Goal: Information Seeking & Learning: Learn about a topic

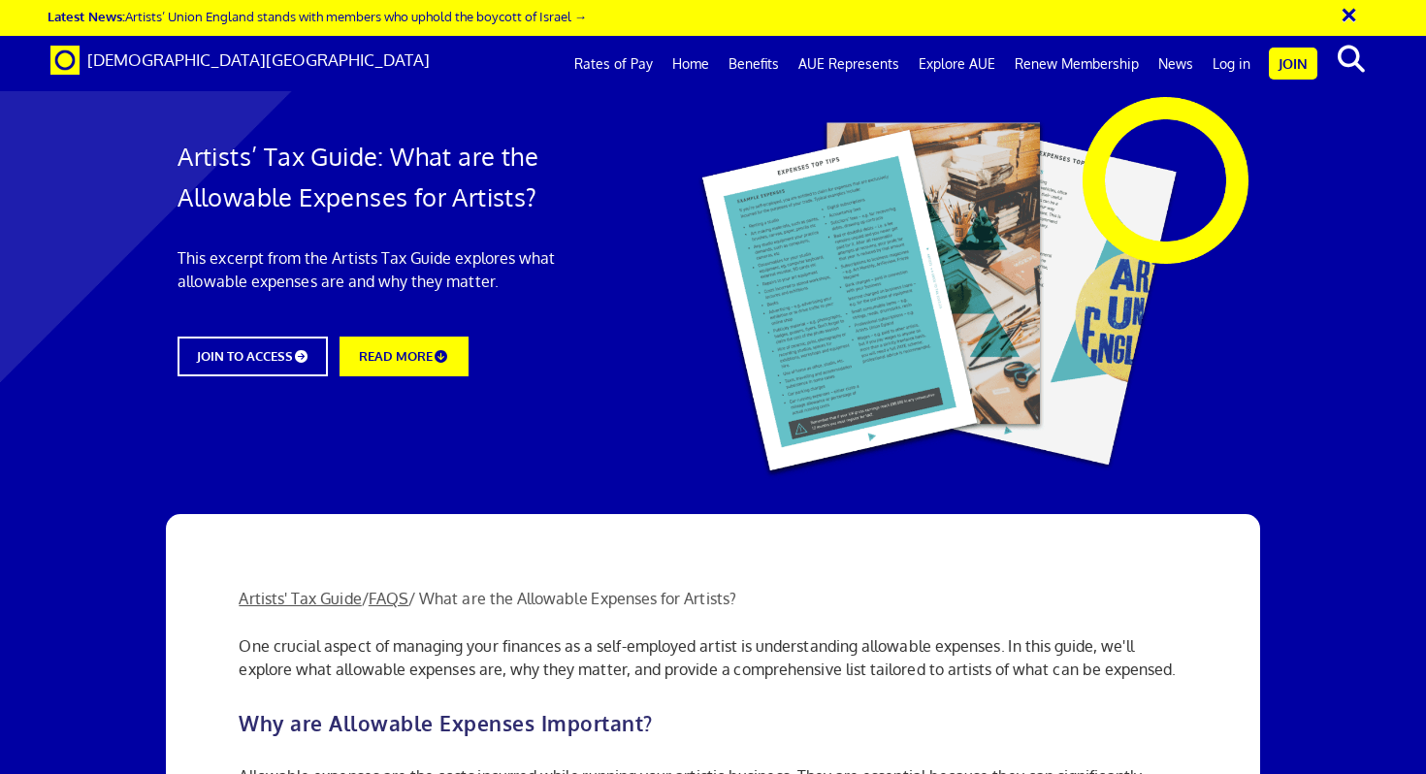
scroll to position [688, 0]
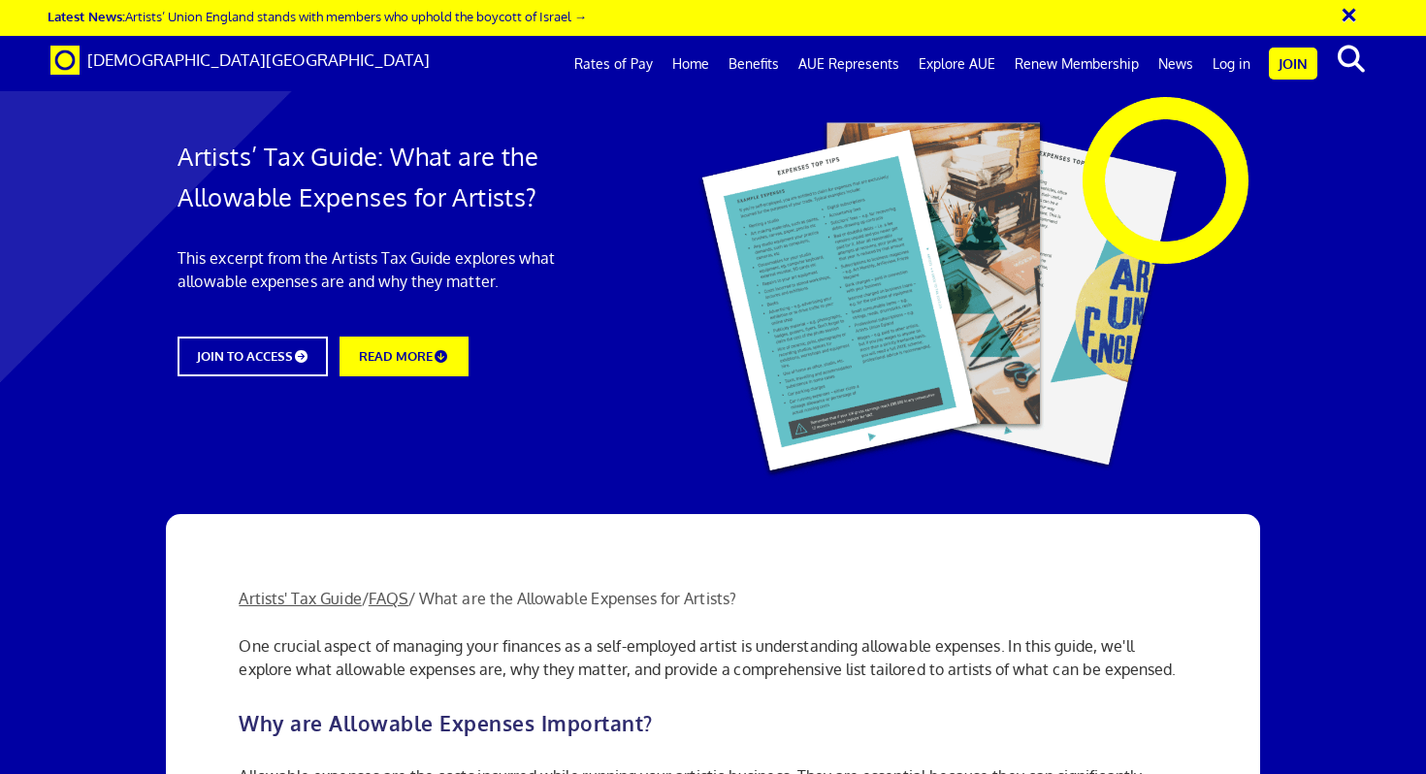
scroll to position [831, 0]
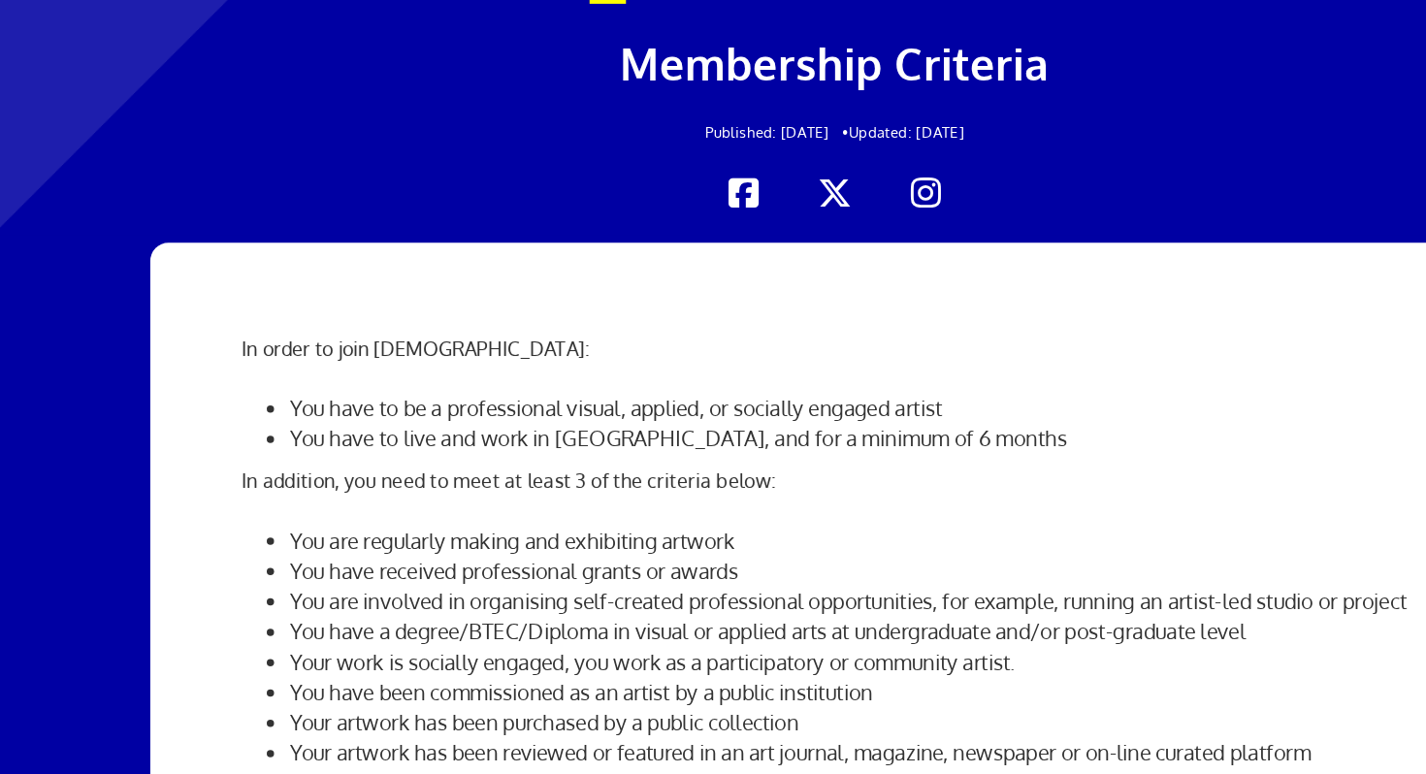
scroll to position [72, 0]
click at [343, 575] on li "You are regularly making and exhibiting artwork" at bounding box center [731, 587] width 909 height 24
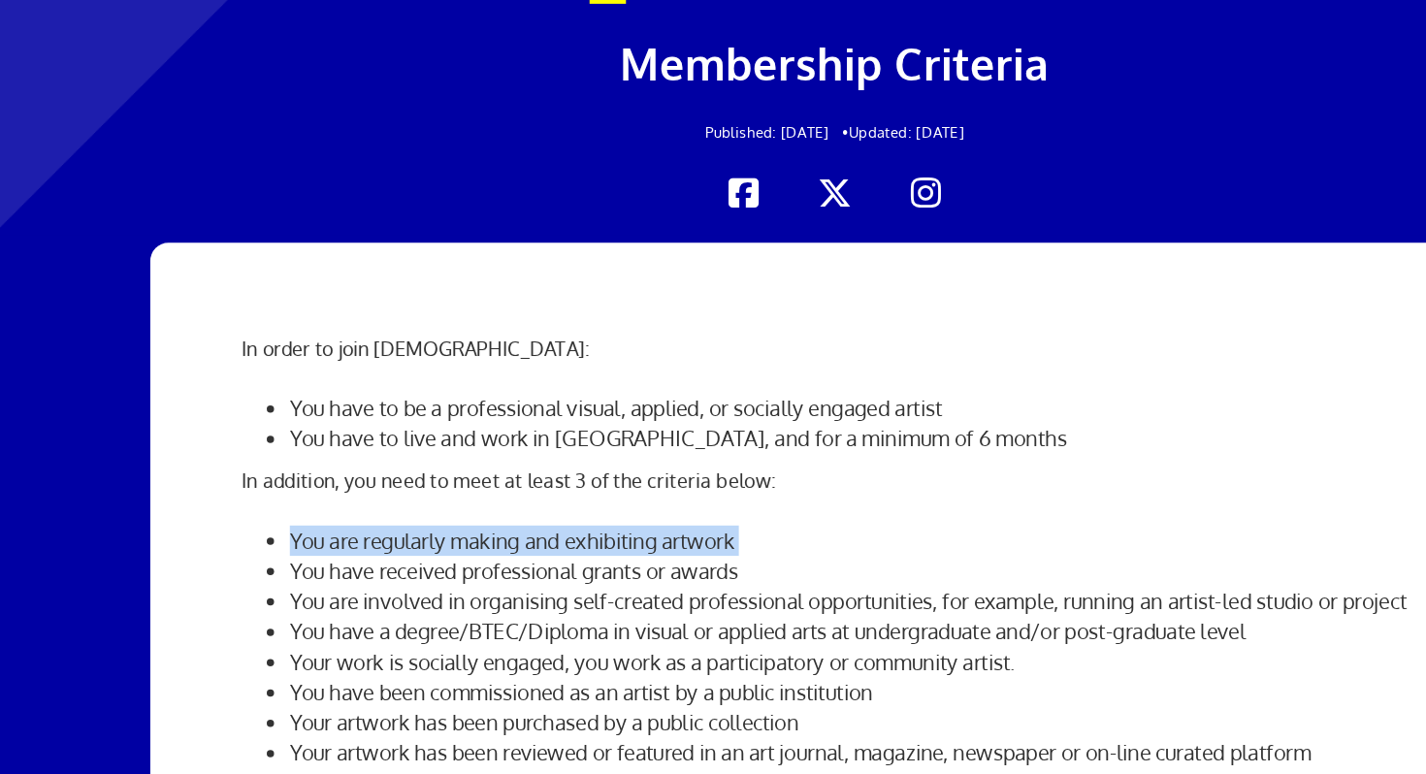
scroll to position [164, 0]
click at [303, 696] on li "You have been commissioned as an artist by a public institution" at bounding box center [731, 708] width 909 height 24
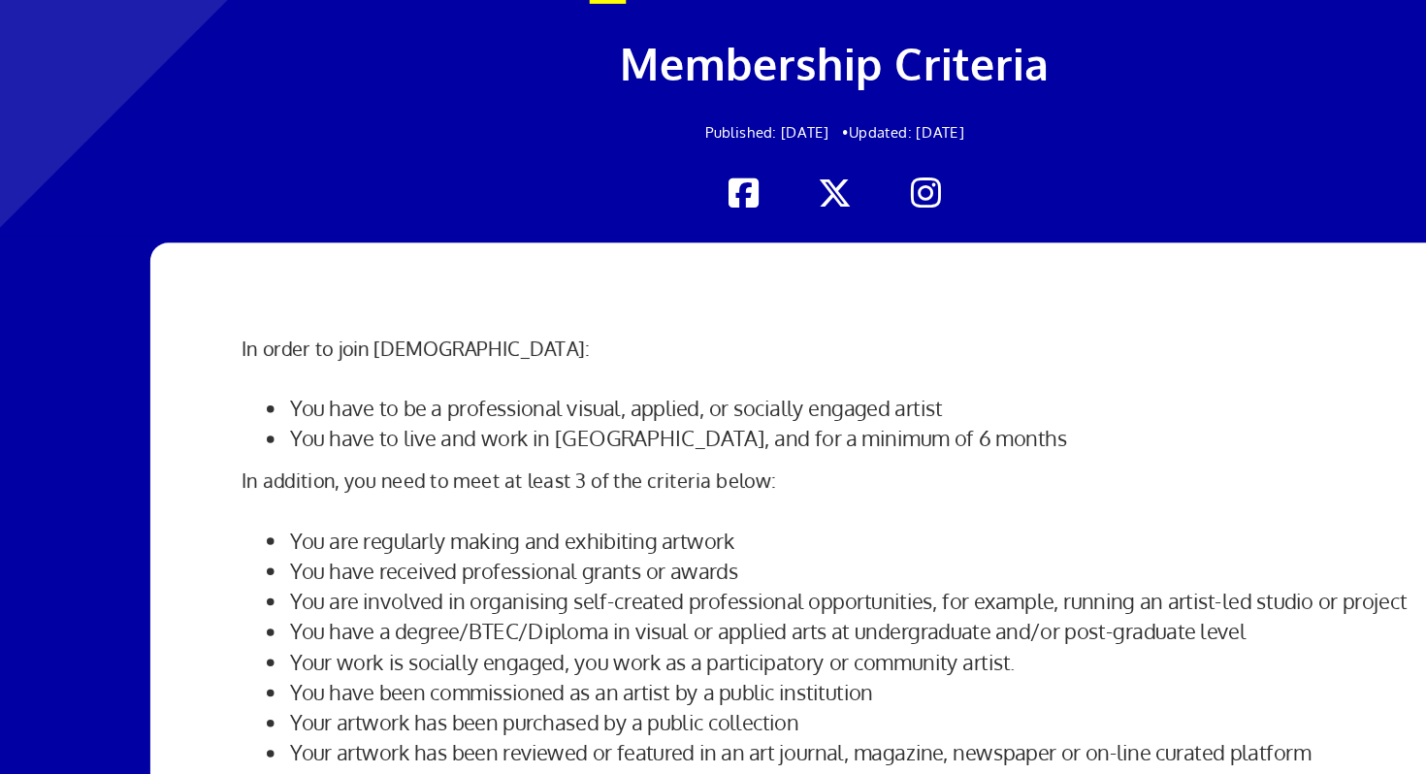
click at [303, 696] on li "You have been commissioned as an artist by a public institution" at bounding box center [731, 708] width 909 height 24
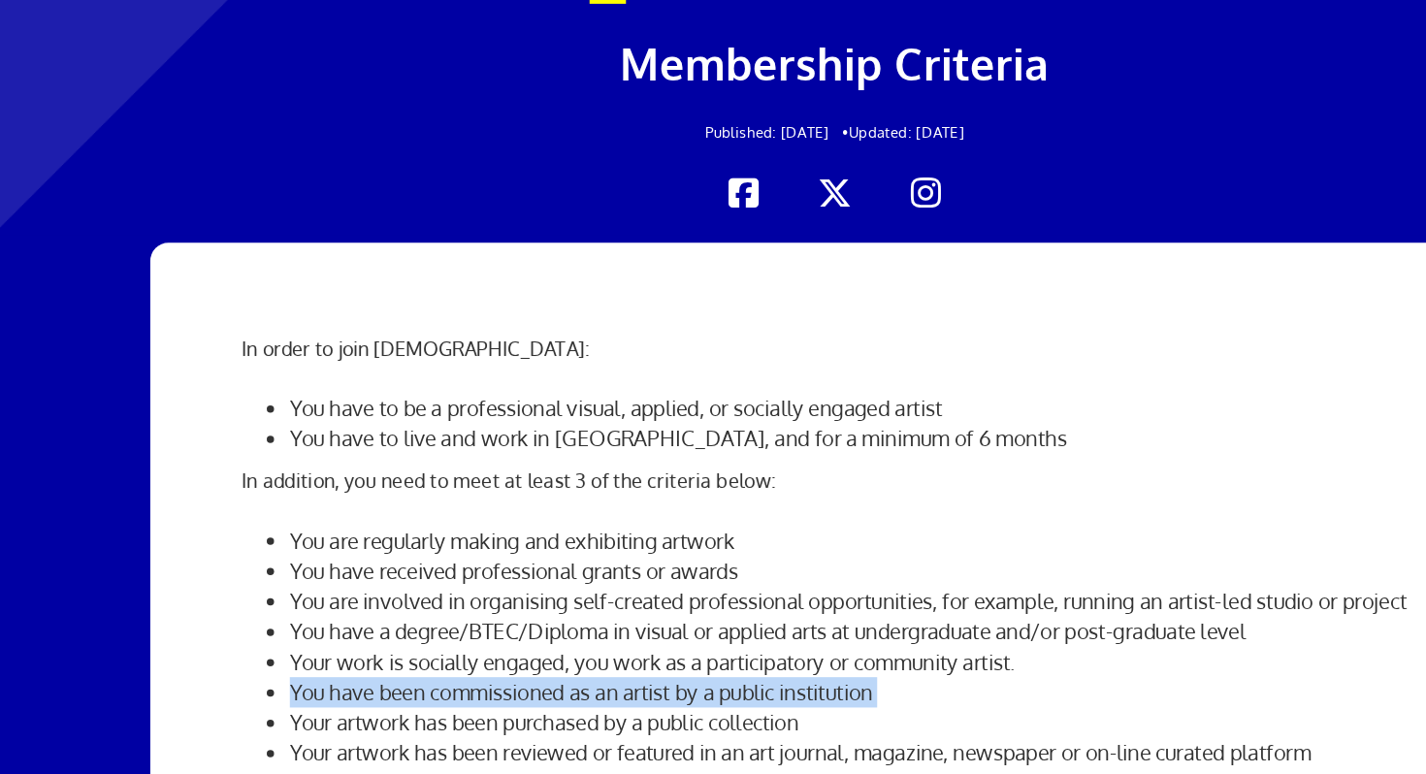
click at [303, 721] on li "Your artwork has been purchased by a public collection" at bounding box center [731, 733] width 909 height 24
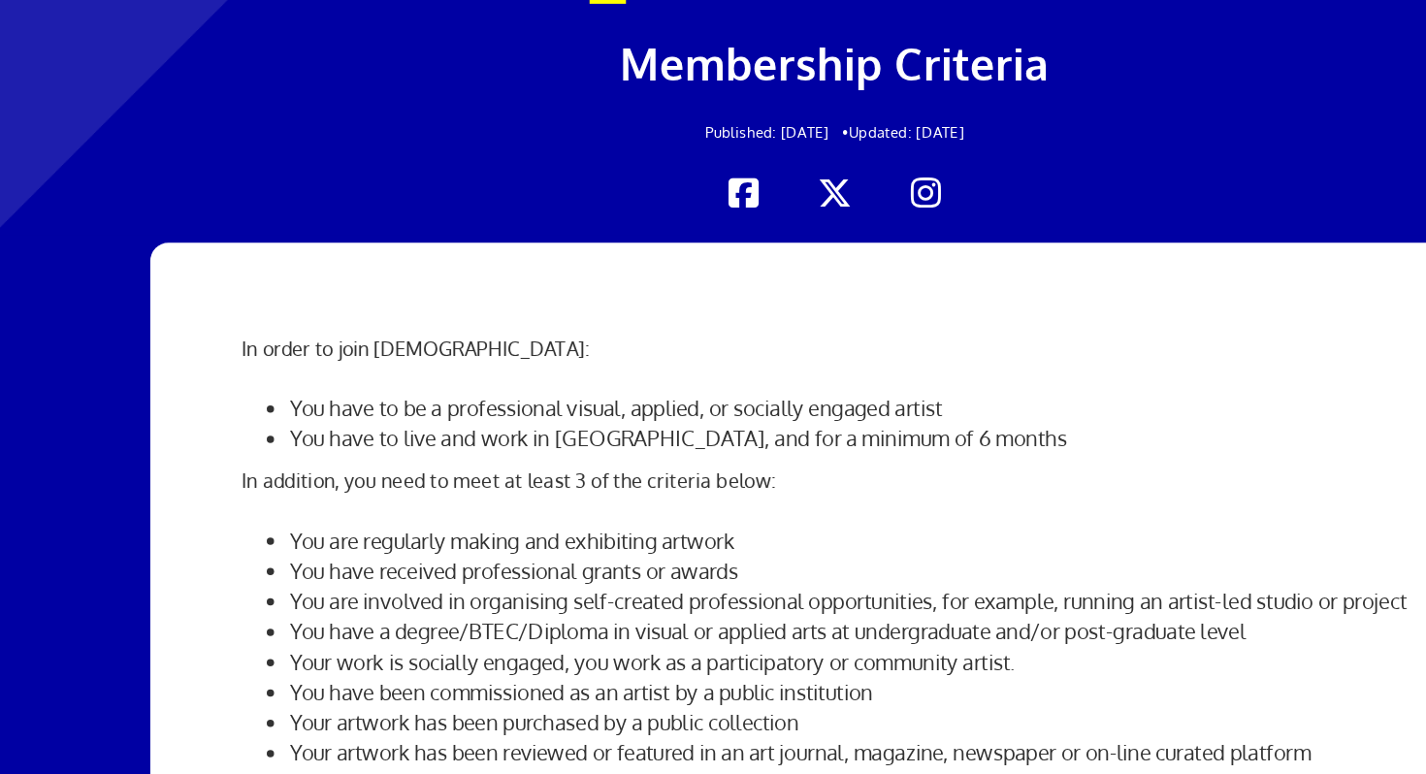
click at [303, 721] on li "Your artwork has been purchased by a public collection" at bounding box center [731, 733] width 909 height 24
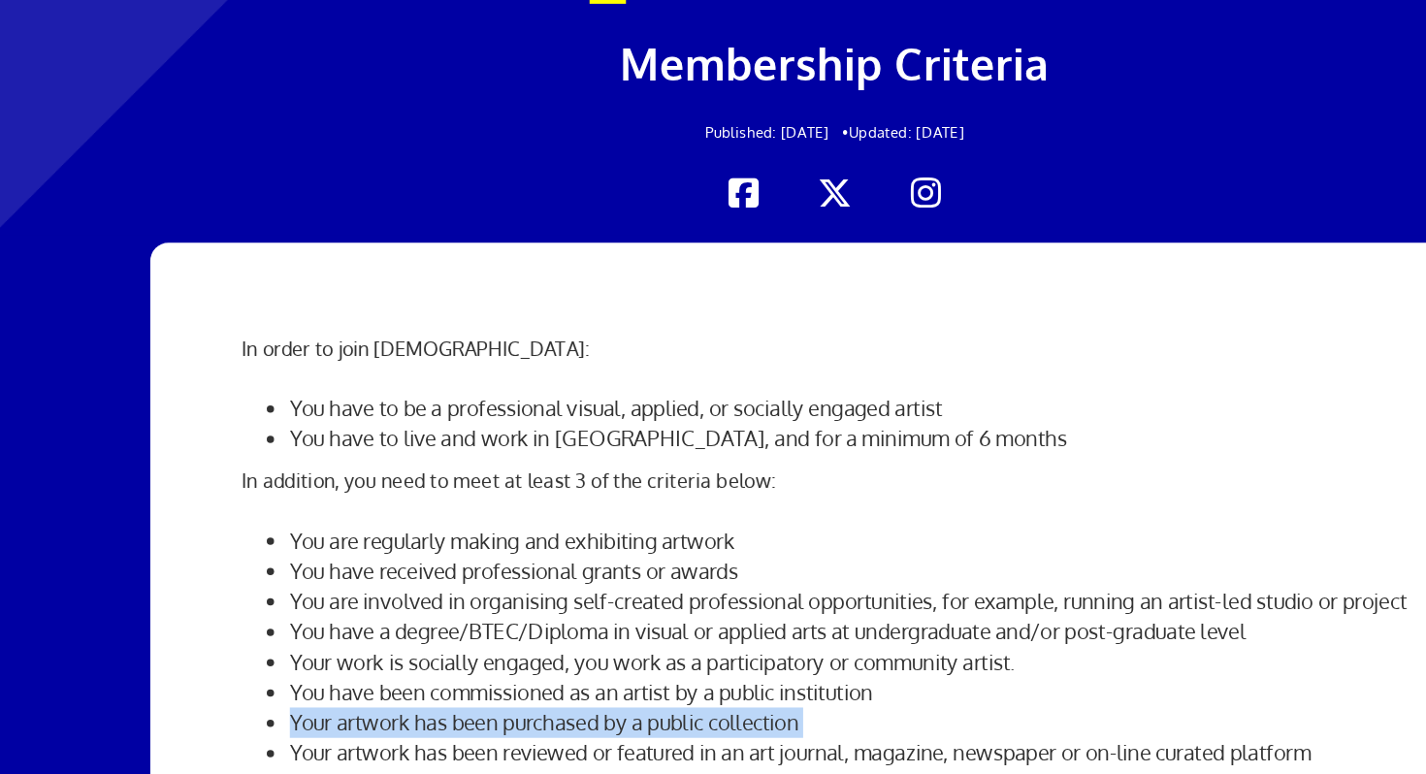
click at [303, 745] on li "Your artwork has been reviewed or featured in an art journal, magazine, newspap…" at bounding box center [731, 757] width 909 height 24
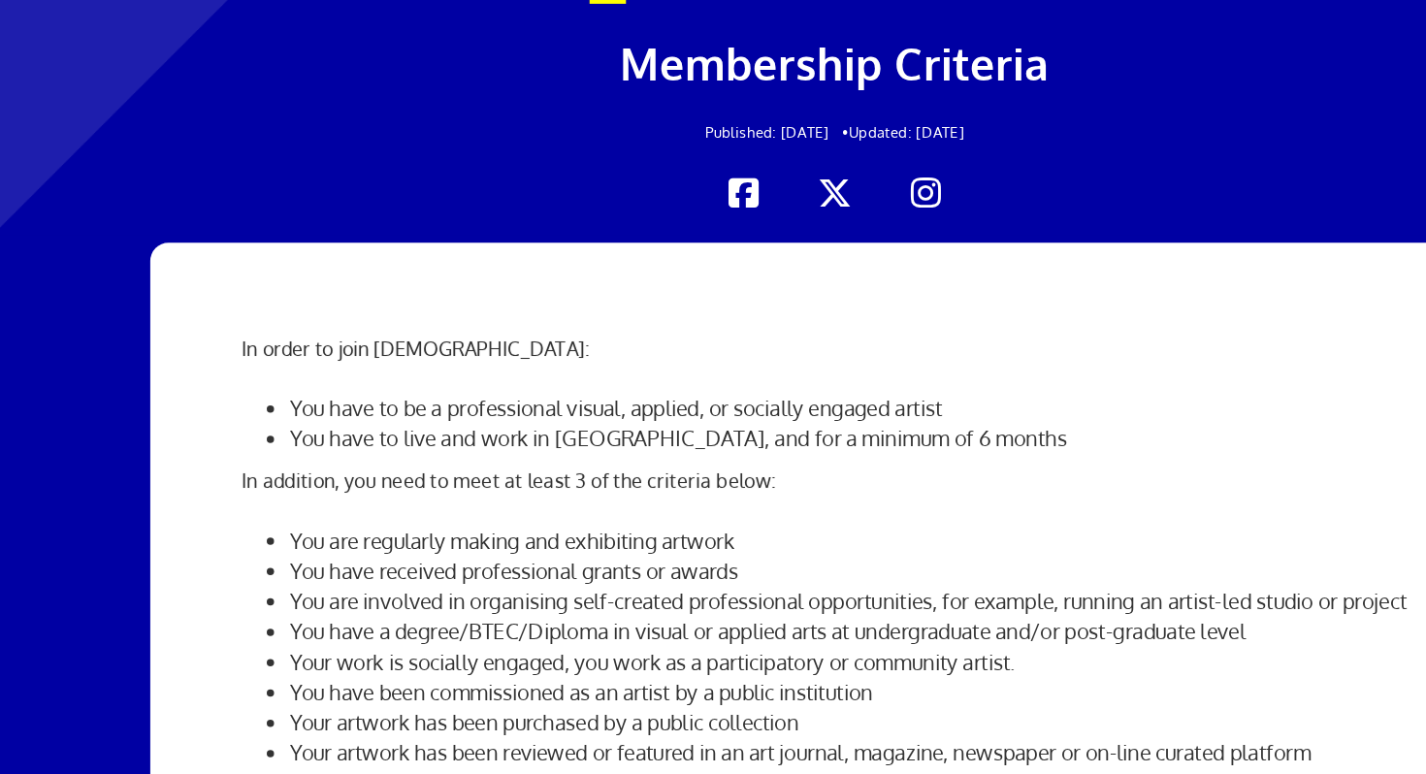
click at [303, 745] on li "Your artwork has been reviewed or featured in an art journal, magazine, newspap…" at bounding box center [731, 757] width 909 height 24
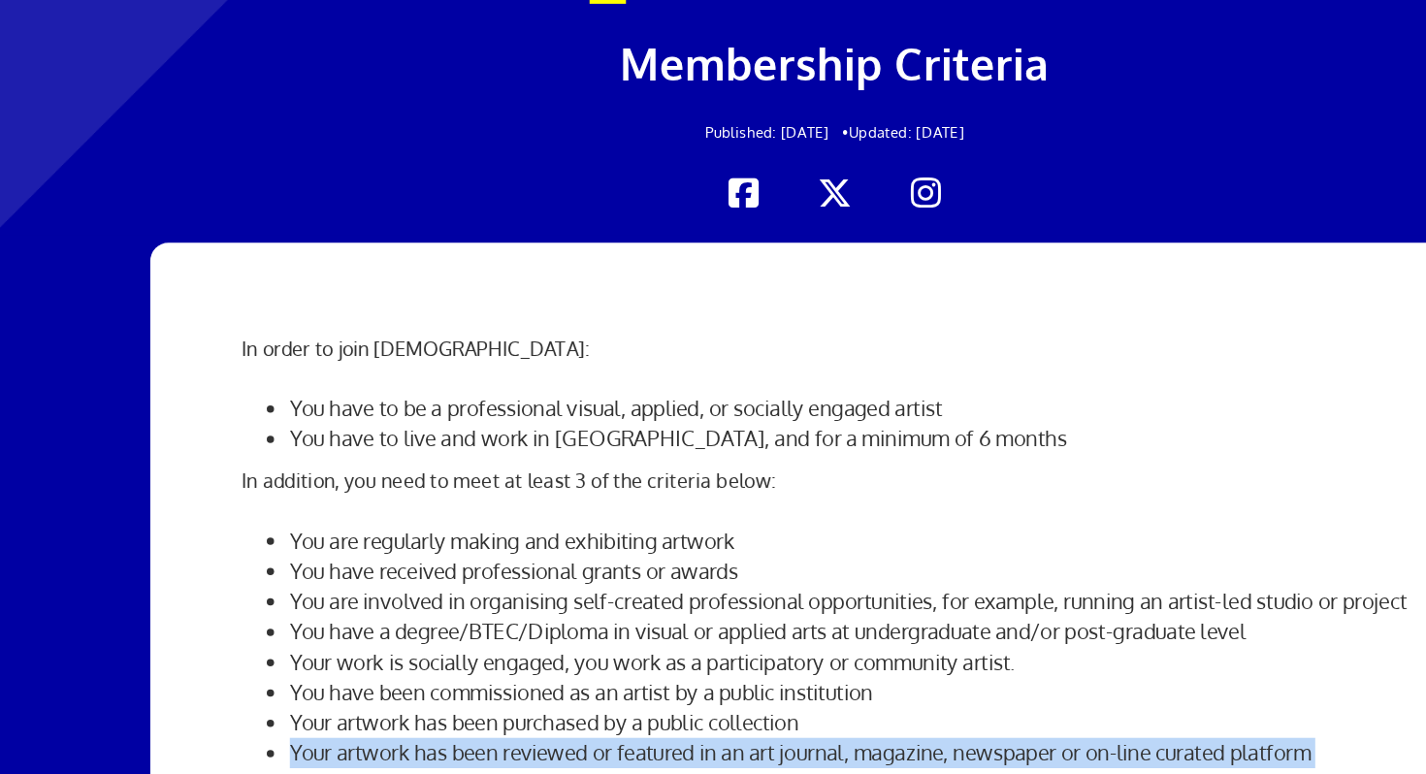
click at [302, 769] on li "You are represented by a gallery" at bounding box center [731, 781] width 909 height 24
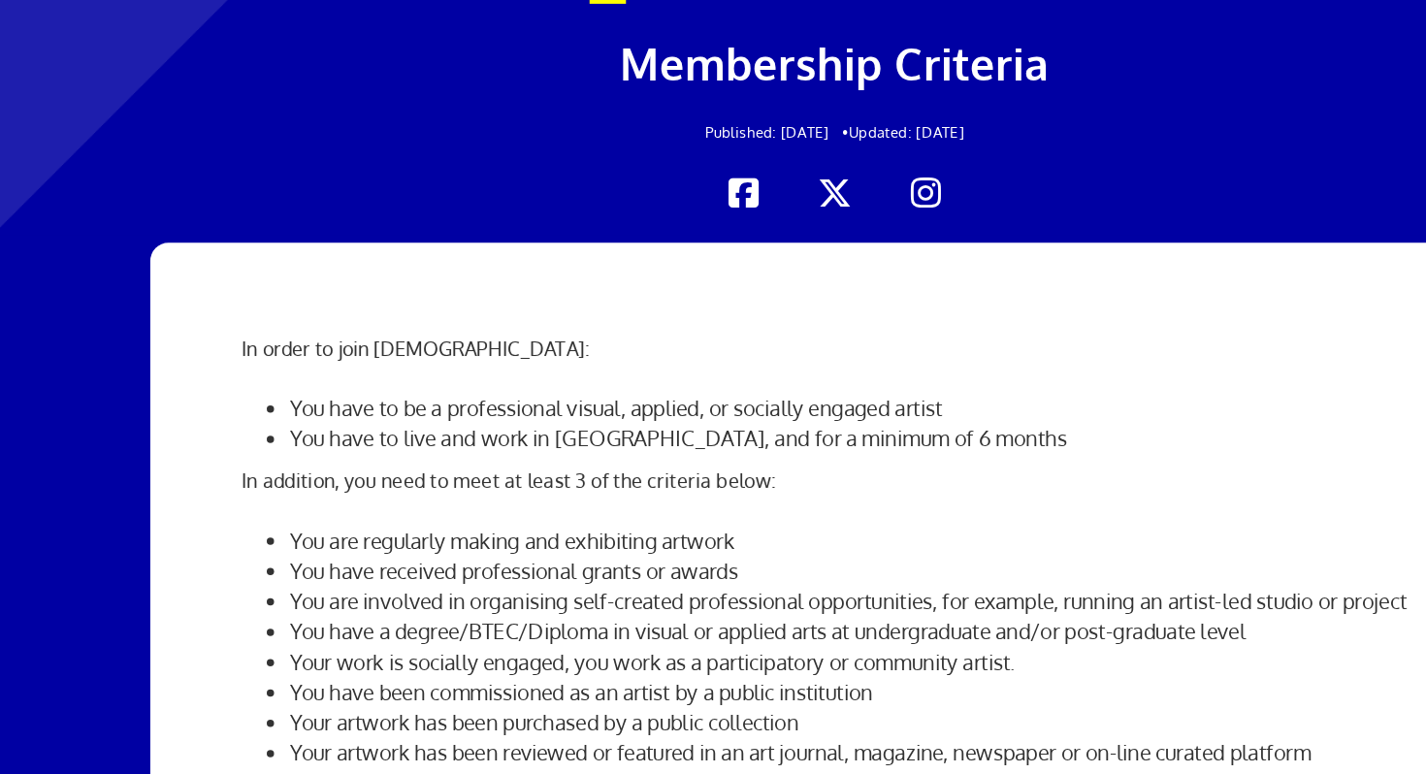
click at [302, 769] on li "You are represented by a gallery" at bounding box center [731, 781] width 909 height 24
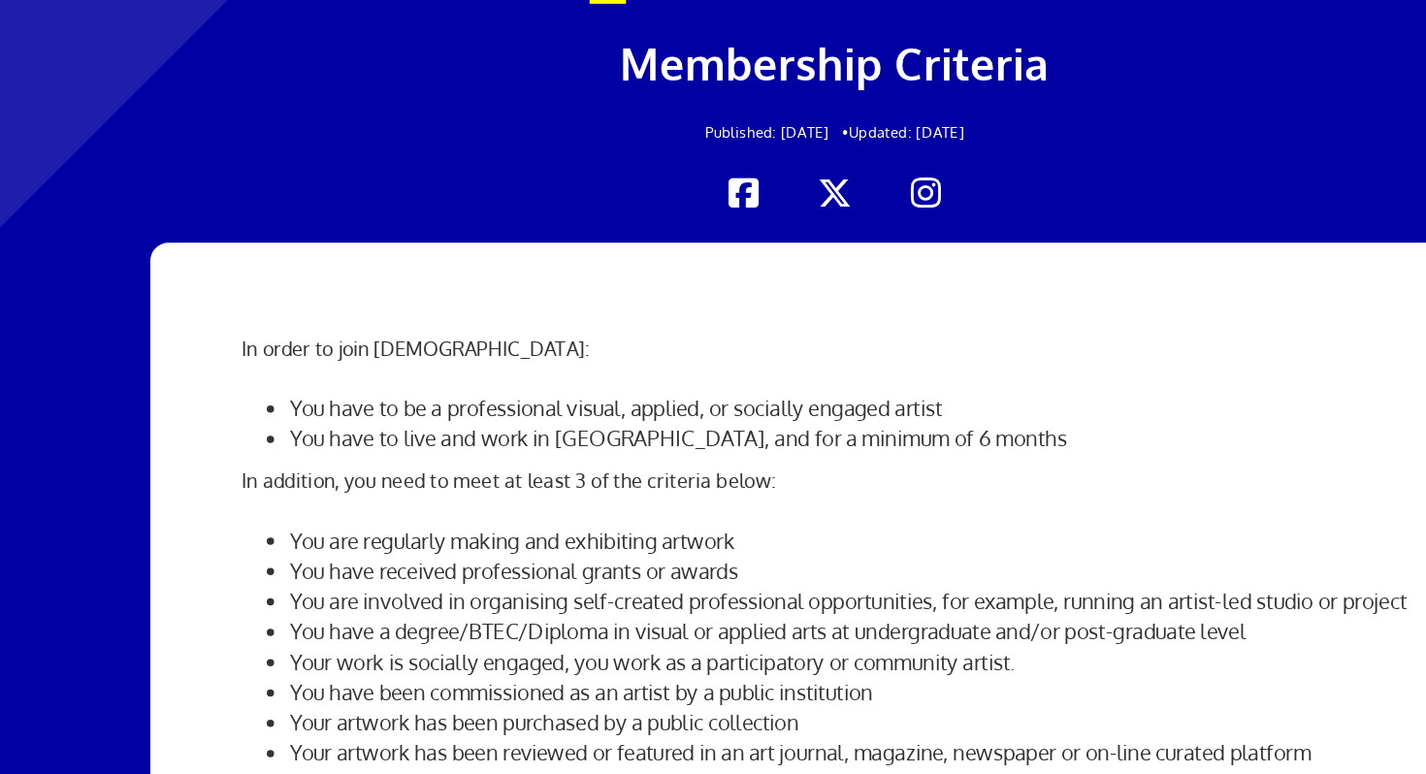
click at [308, 575] on li "You are regularly making and exhibiting artwork" at bounding box center [731, 587] width 909 height 24
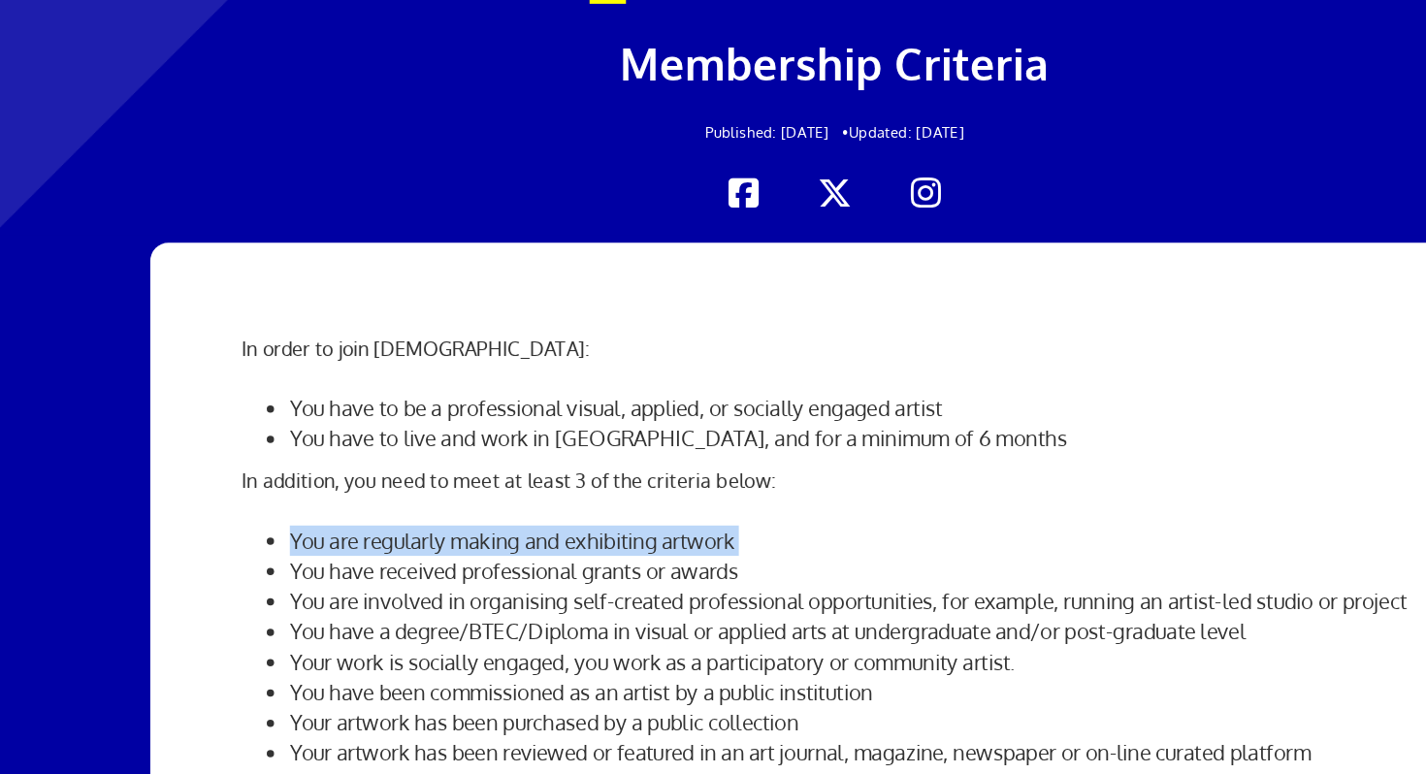
click at [308, 575] on li "You are regularly making and exhibiting artwork" at bounding box center [731, 587] width 909 height 24
click at [314, 696] on li "You have been commissioned as an artist by a public institution" at bounding box center [731, 708] width 909 height 24
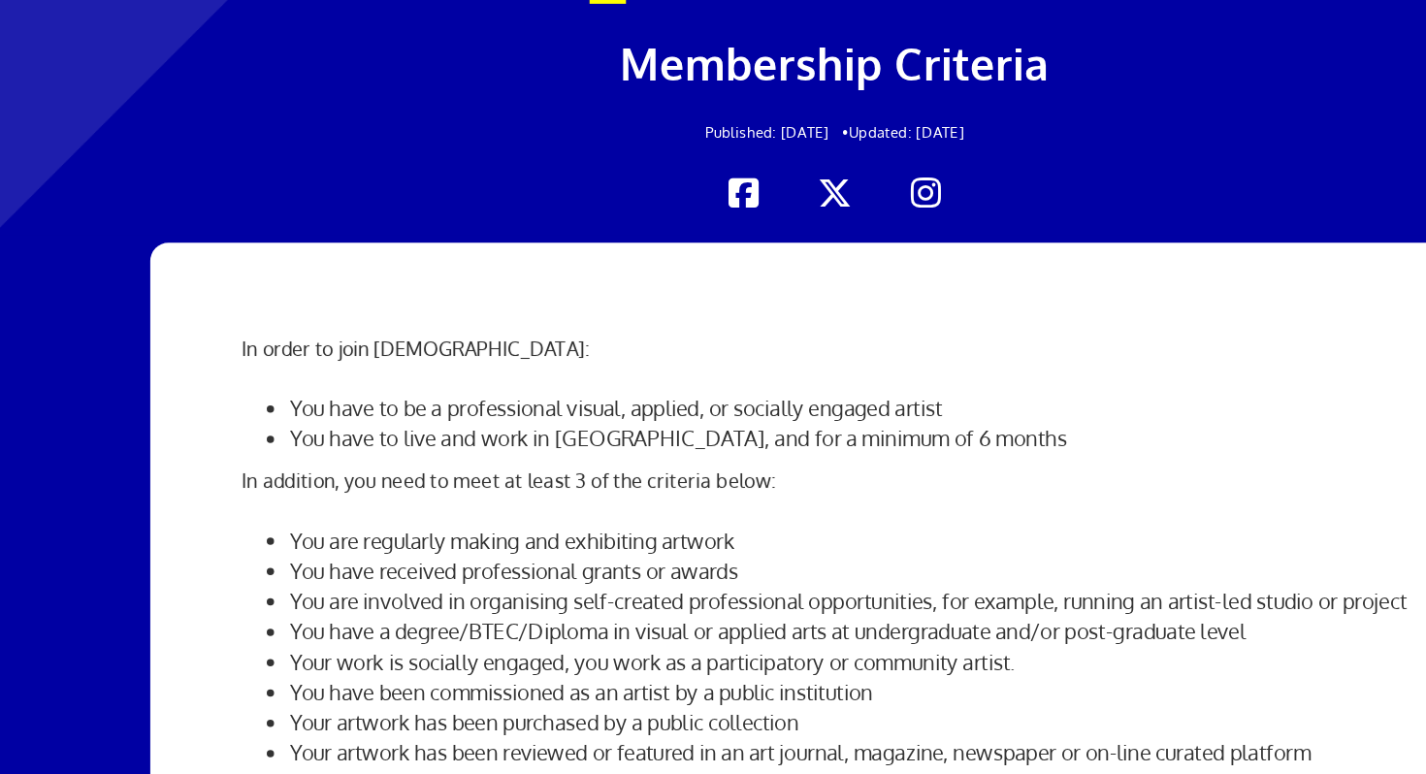
click at [314, 696] on li "You have been commissioned as an artist by a public institution" at bounding box center [731, 708] width 909 height 24
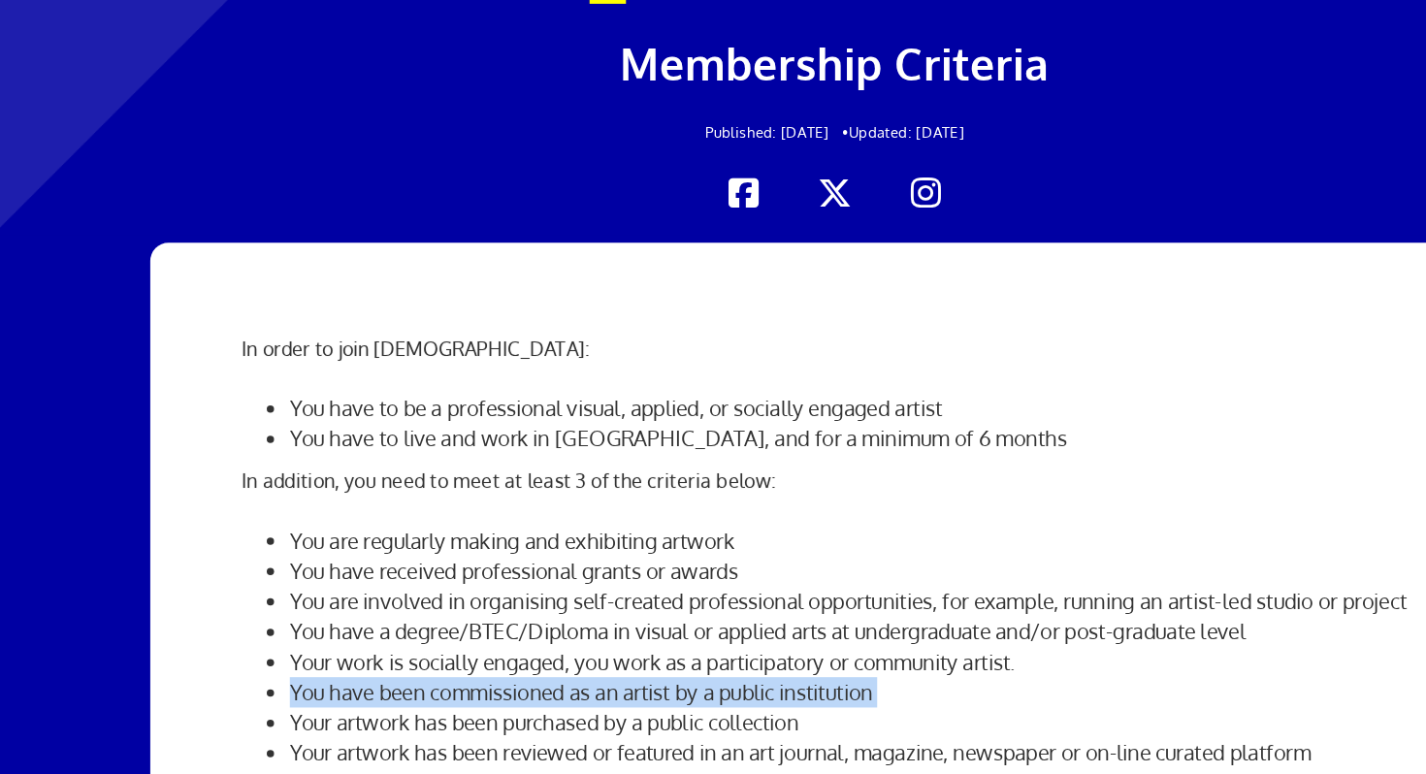
click at [316, 721] on li "Your artwork has been purchased by a public collection" at bounding box center [731, 733] width 909 height 24
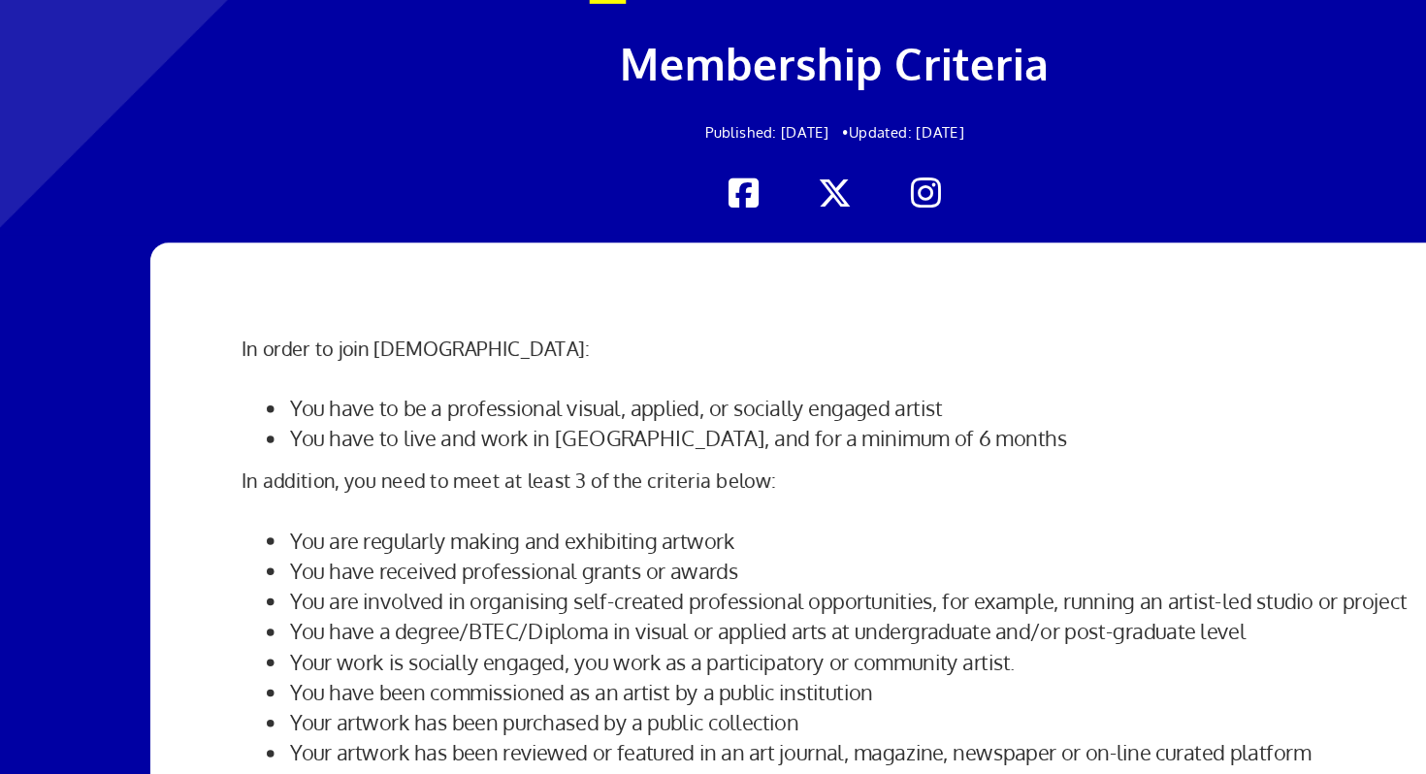
click at [316, 721] on li "Your artwork has been purchased by a public collection" at bounding box center [731, 733] width 909 height 24
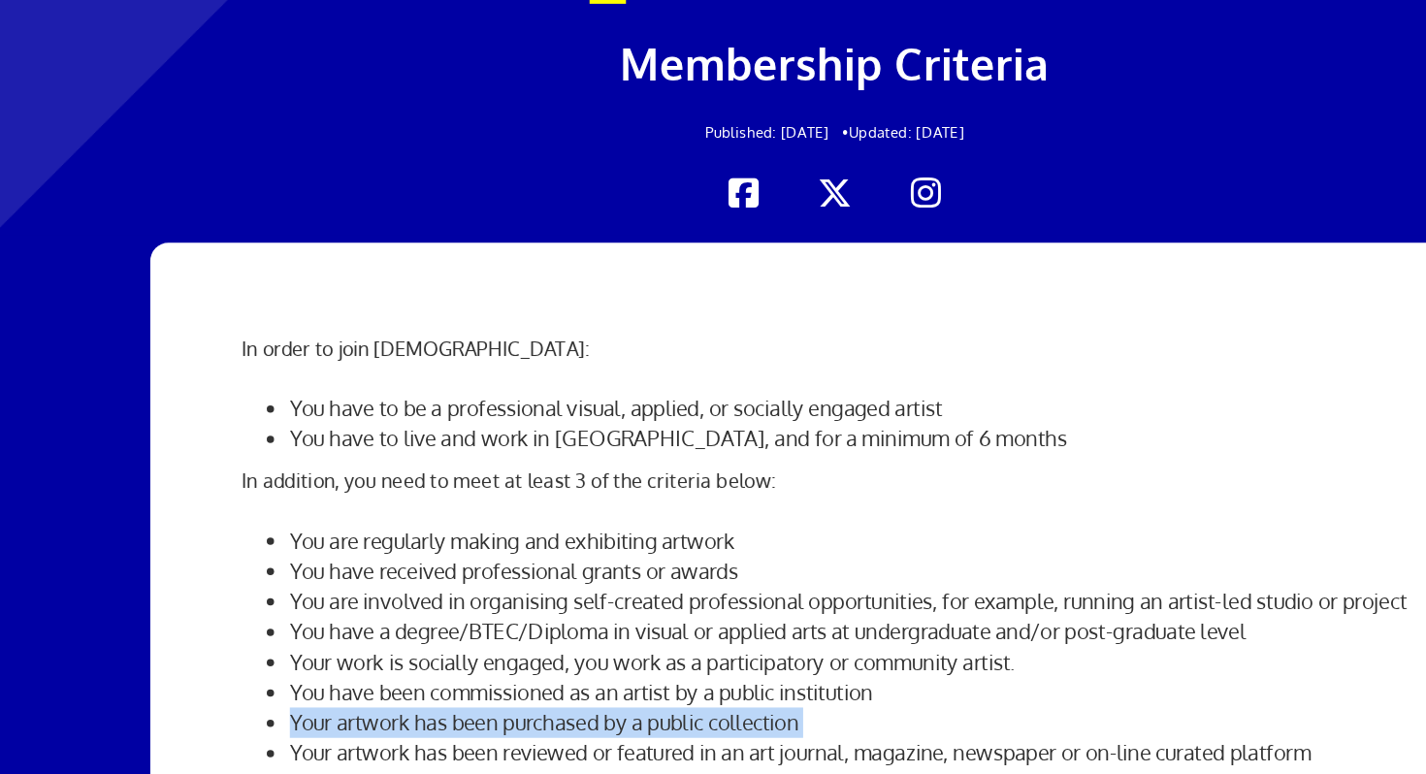
click at [316, 745] on li "Your artwork has been reviewed or featured in an art journal, magazine, newspap…" at bounding box center [731, 757] width 909 height 24
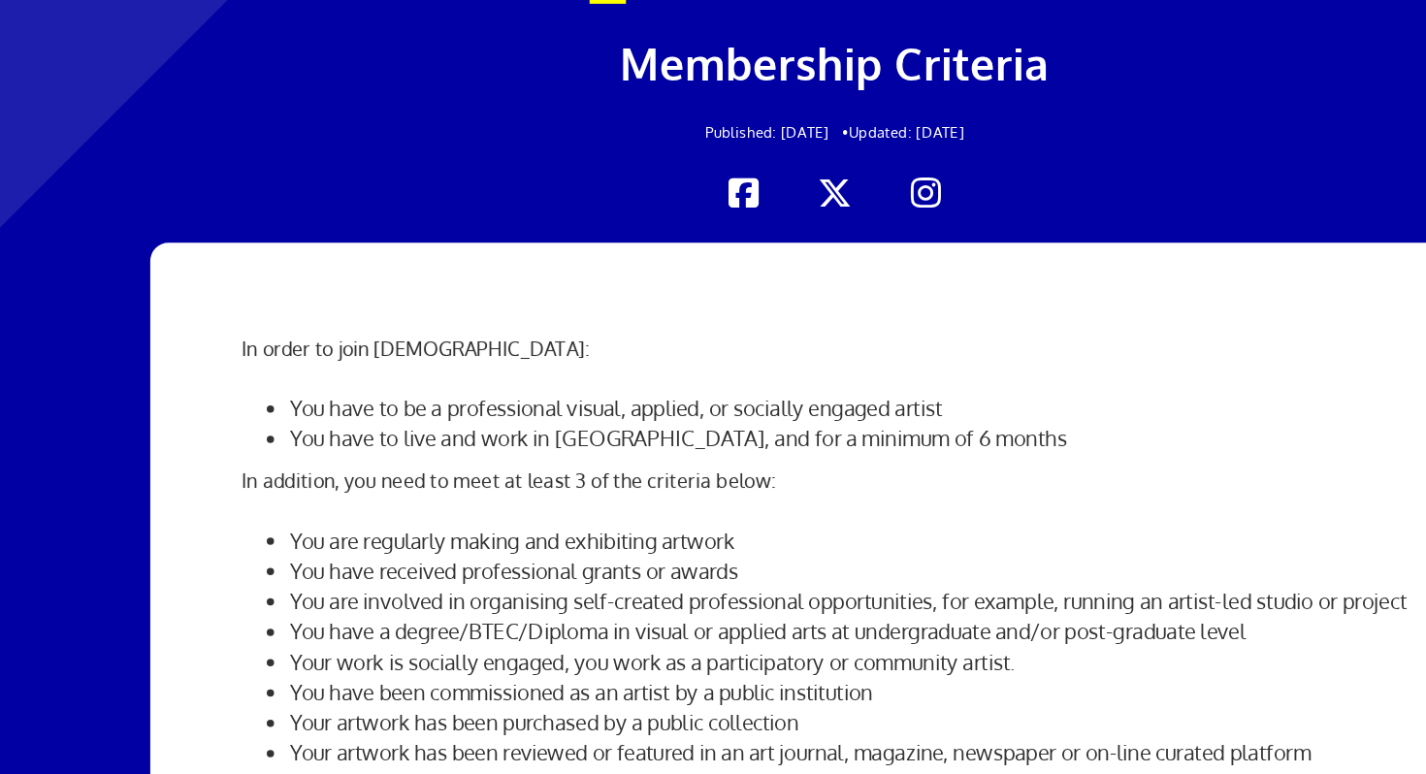
click at [316, 745] on li "Your artwork has been reviewed or featured in an art journal, magazine, newspap…" at bounding box center [731, 757] width 909 height 24
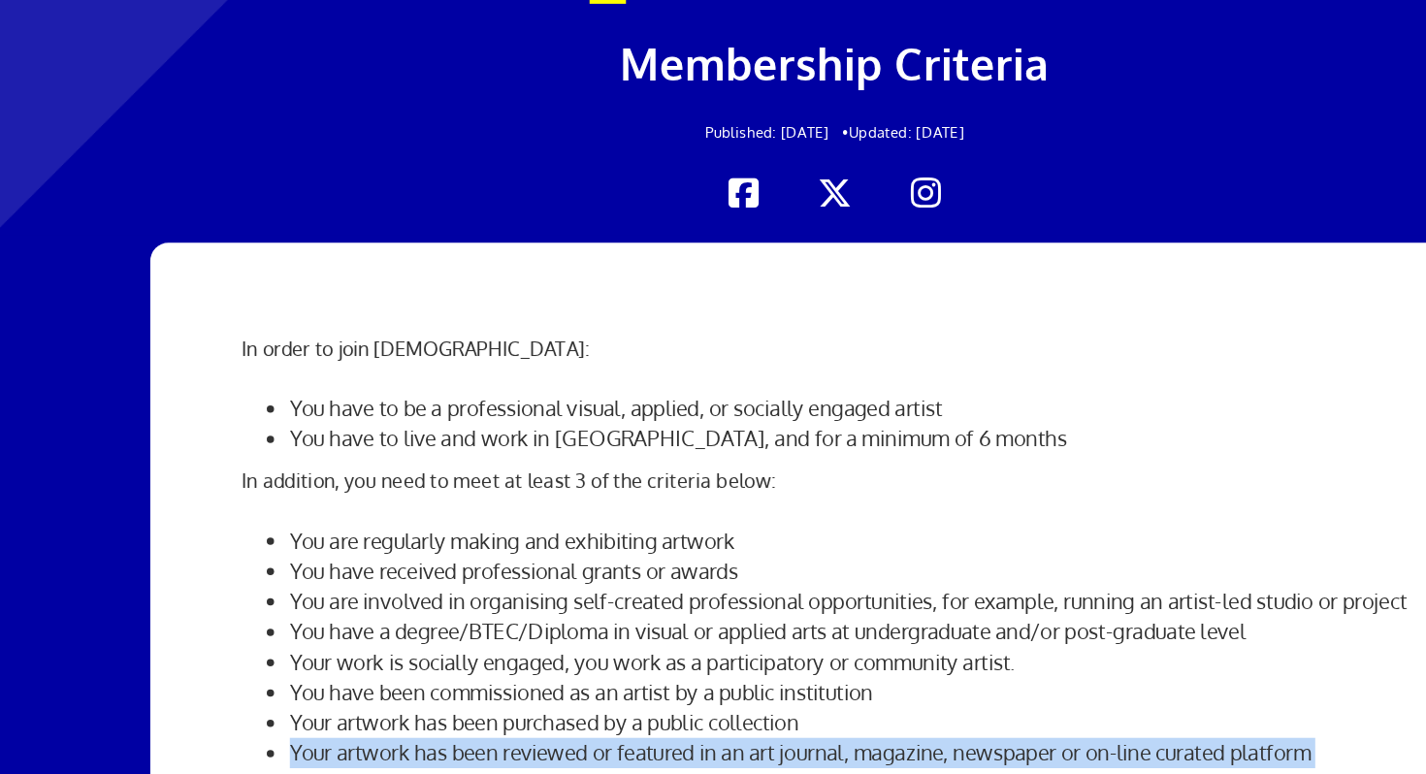
click at [316, 745] on li "Your artwork has been reviewed or featured in an art journal, magazine, newspap…" at bounding box center [731, 757] width 909 height 24
click at [320, 575] on li "You are regularly making and exhibiting artwork" at bounding box center [731, 587] width 909 height 24
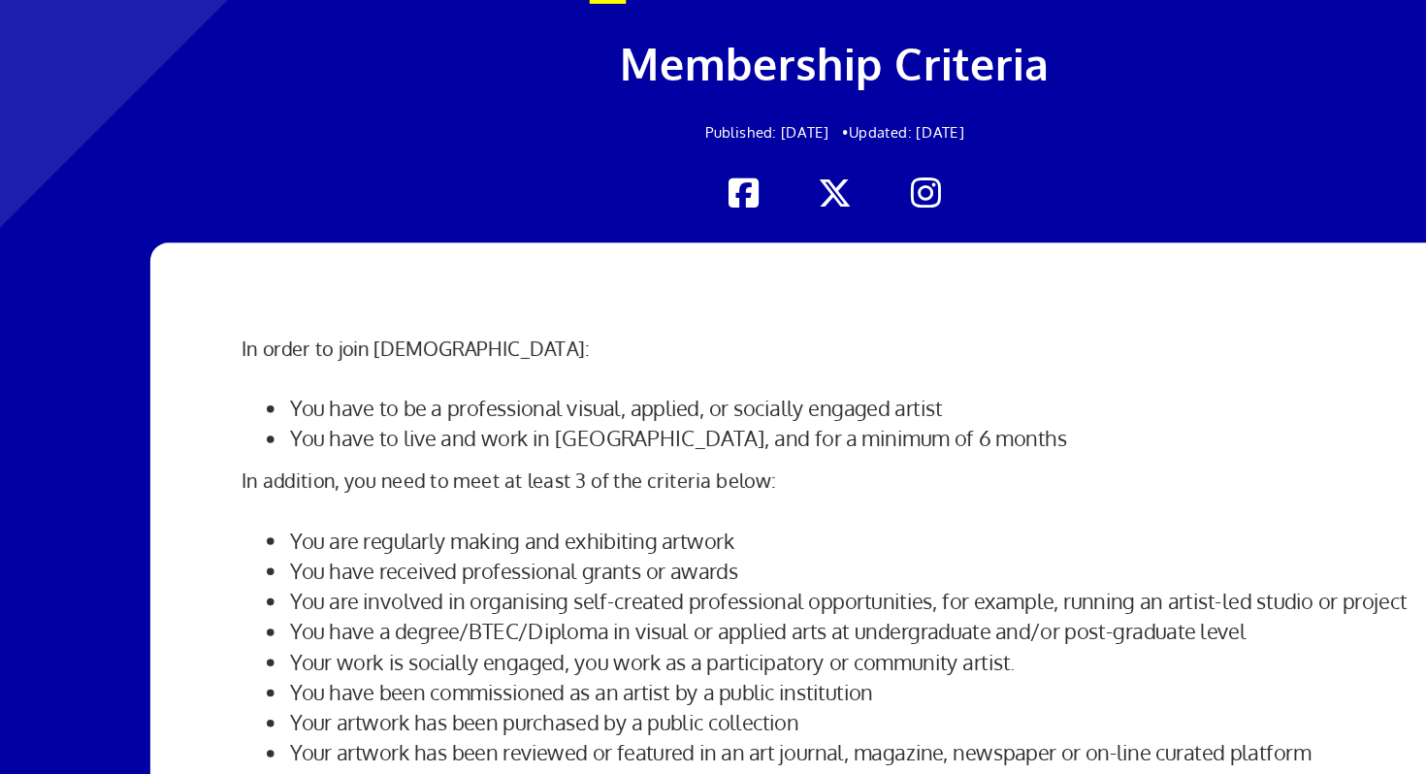
click at [320, 575] on li "You are regularly making and exhibiting artwork" at bounding box center [731, 587] width 909 height 24
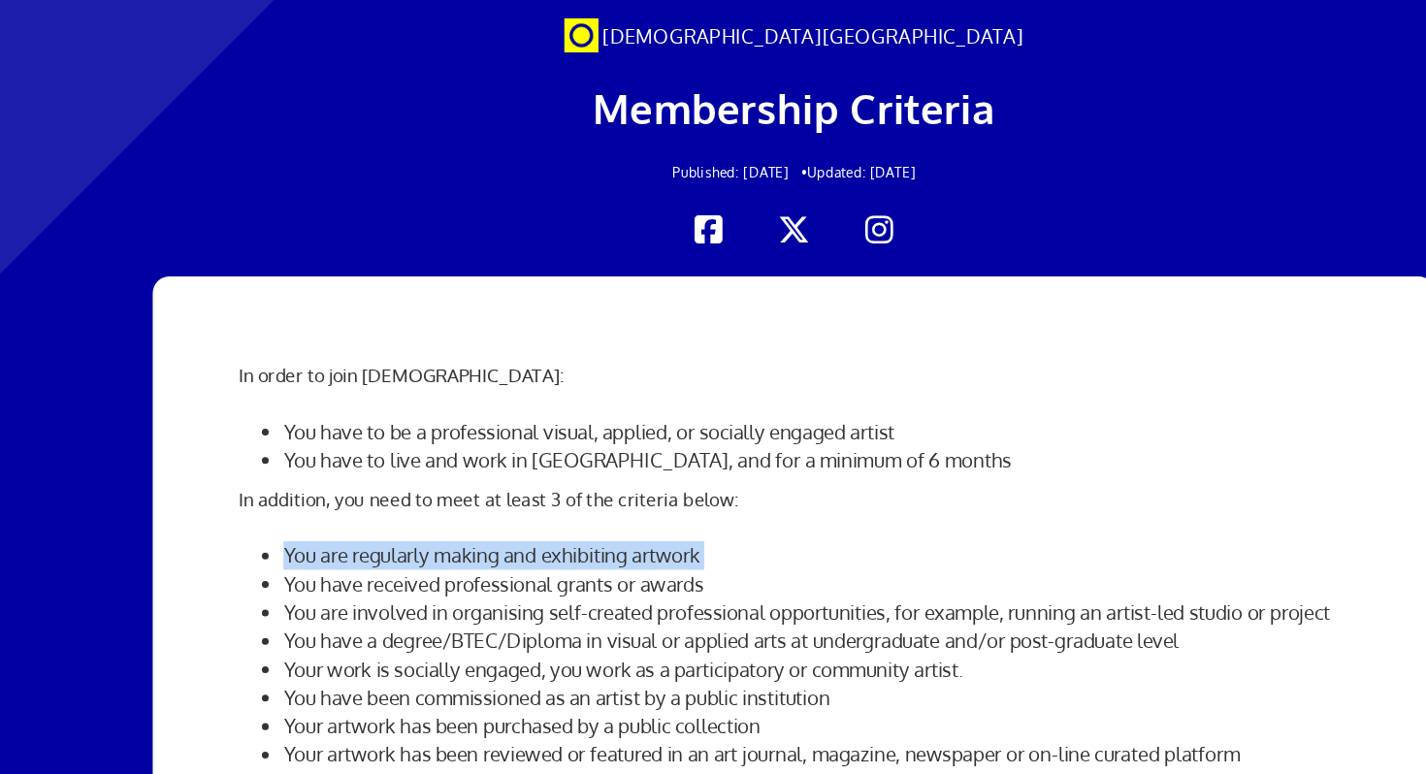
scroll to position [1718, 0]
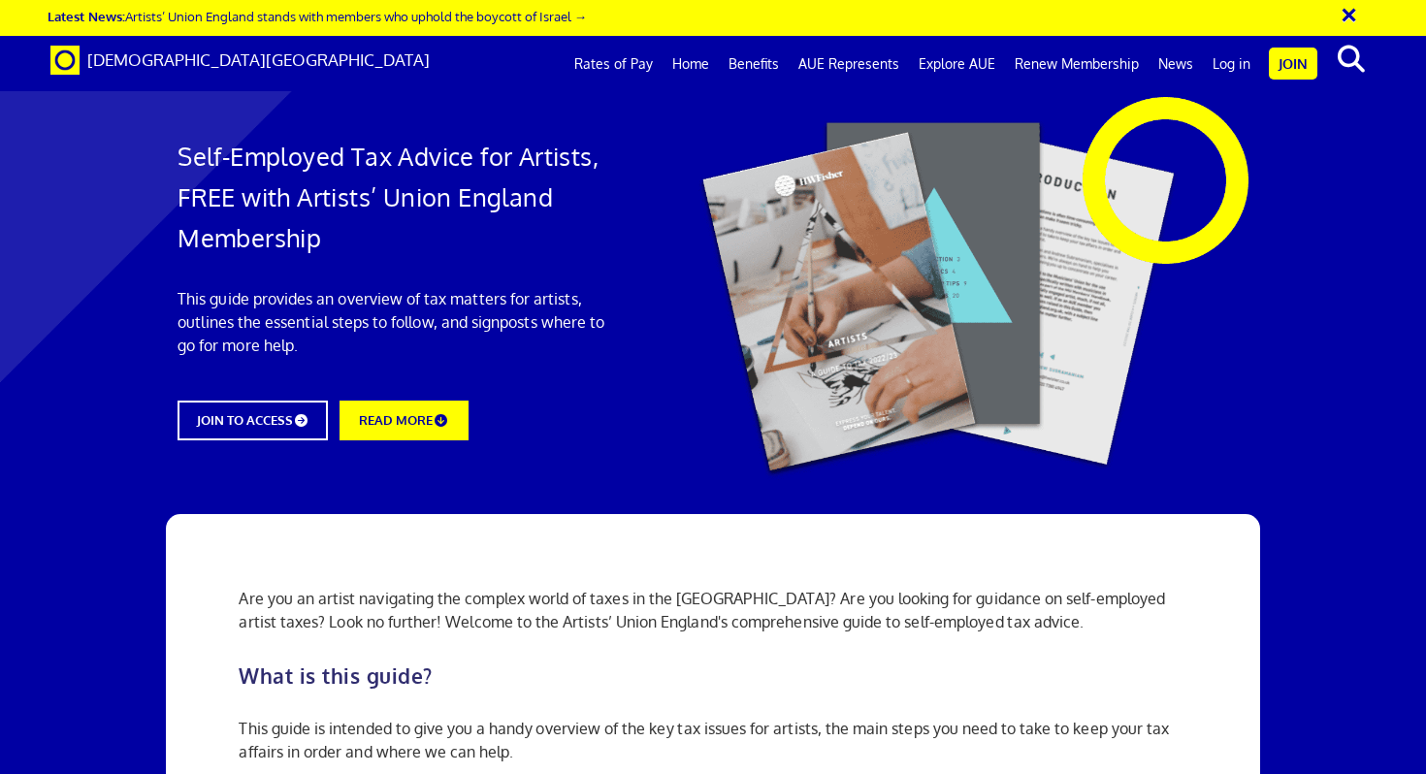
scroll to position [1436, 0]
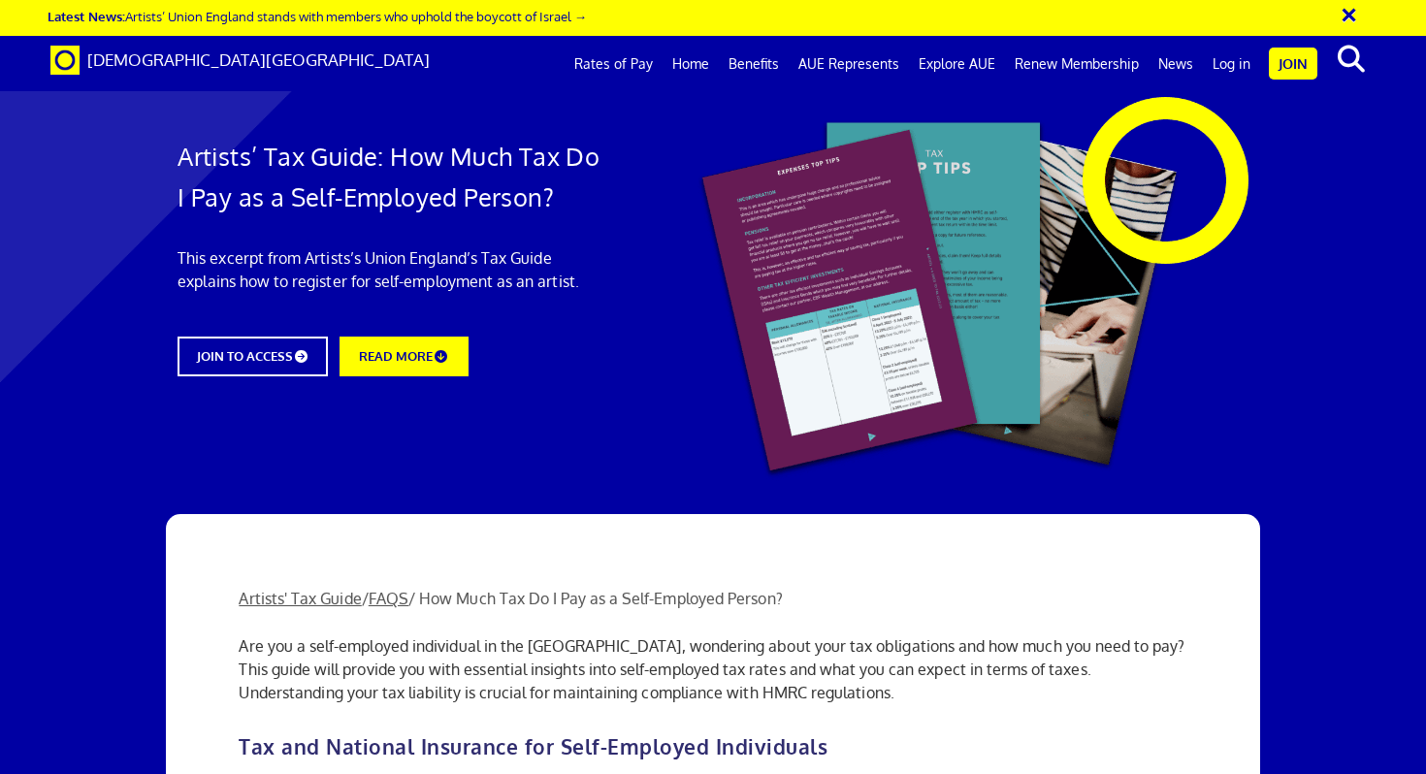
scroll to position [2289, 0]
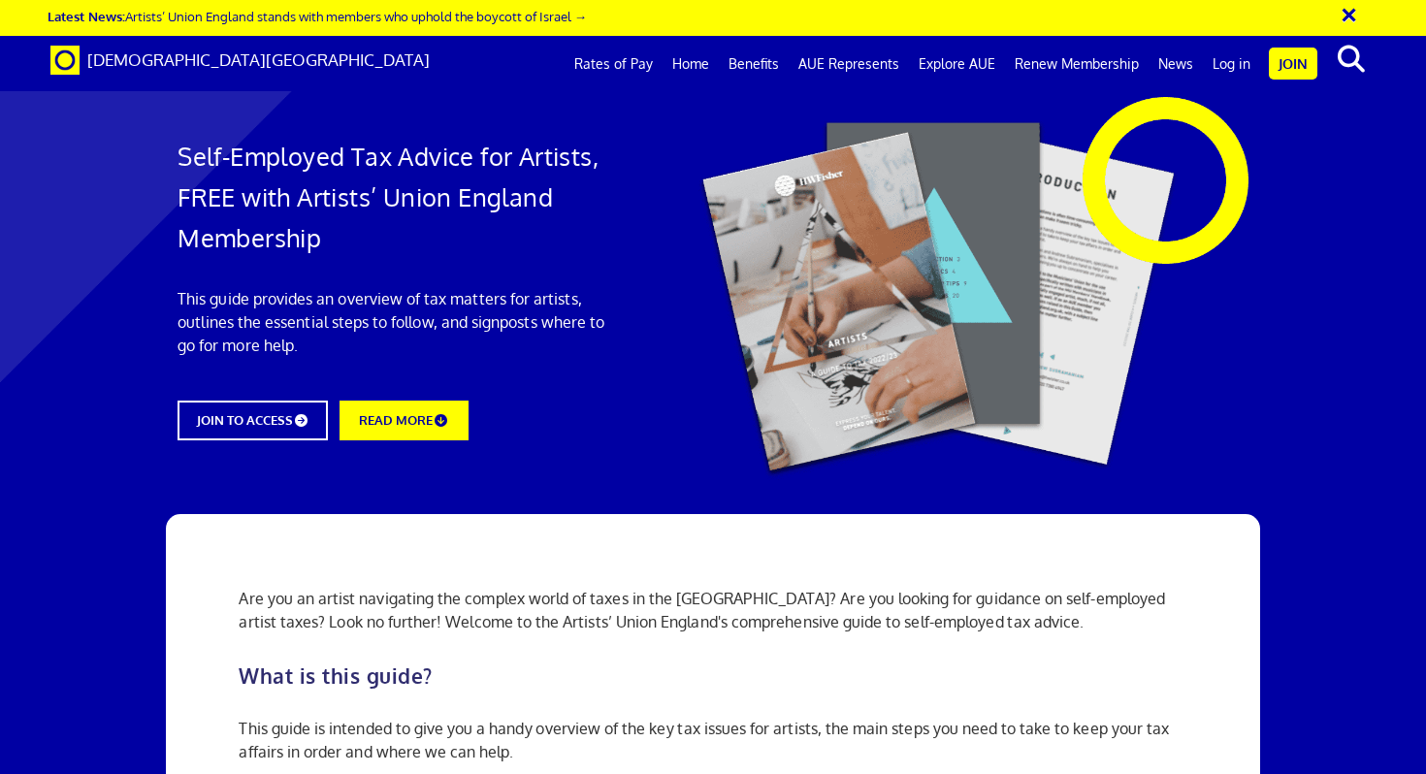
scroll to position [1383, 0]
